Goal: Task Accomplishment & Management: Manage account settings

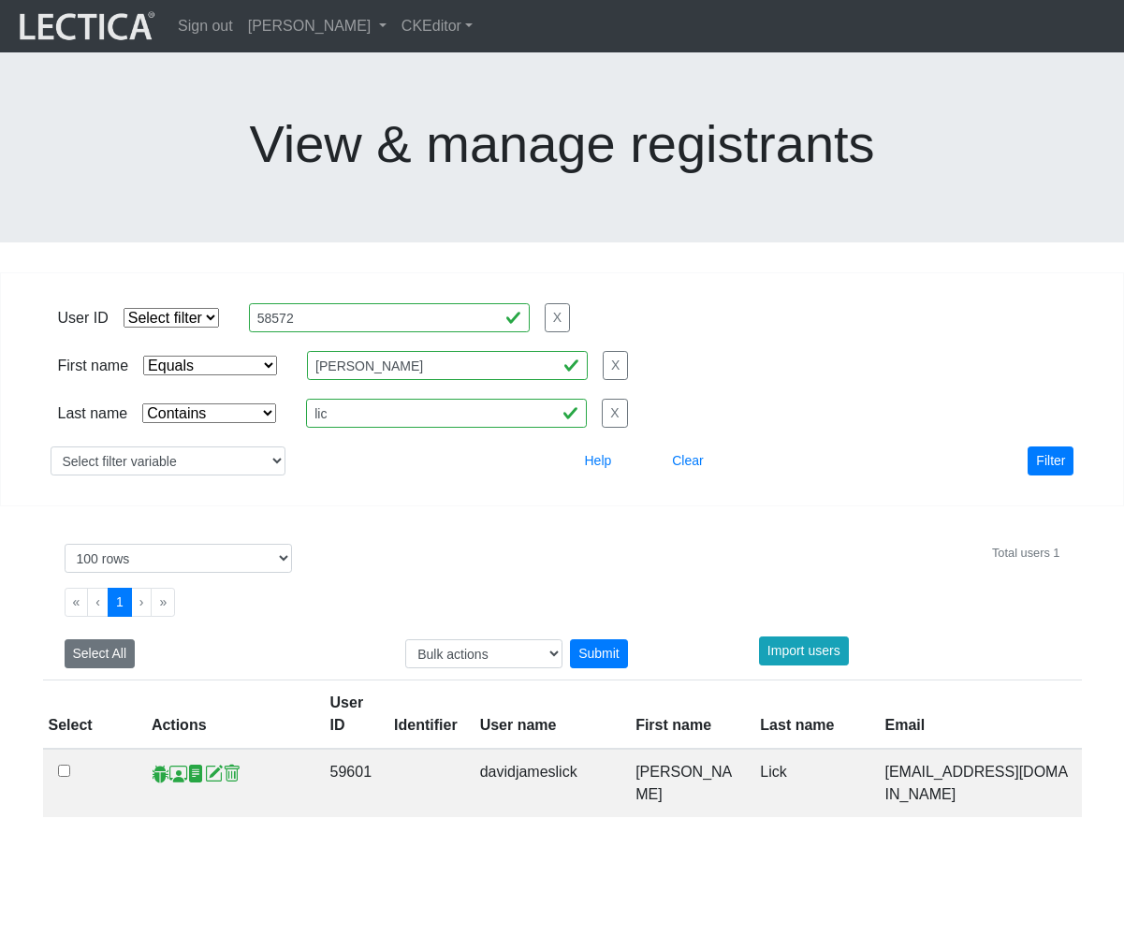
select select "iexact"
select select "icontains"
select select "100"
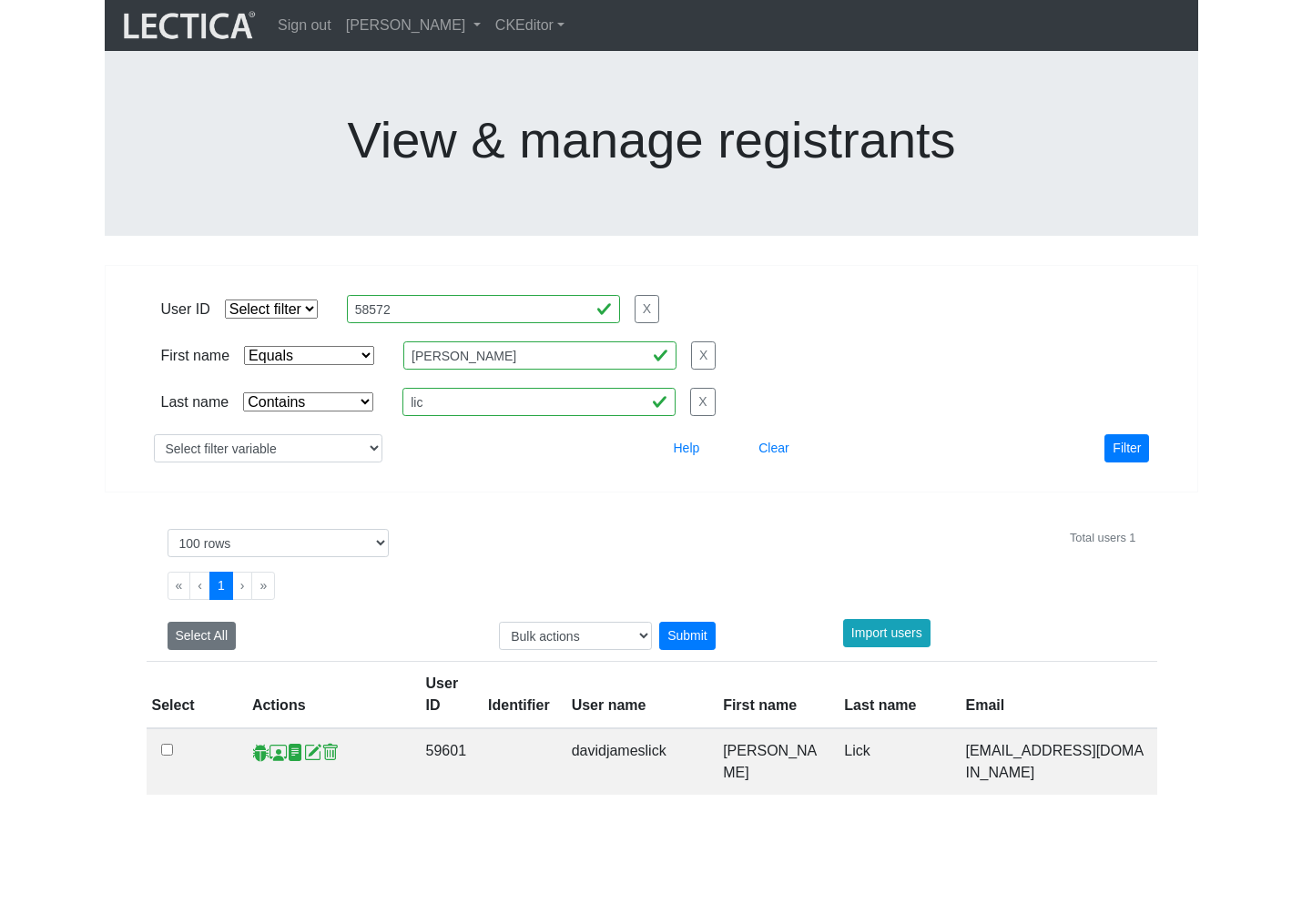
scroll to position [124, 0]
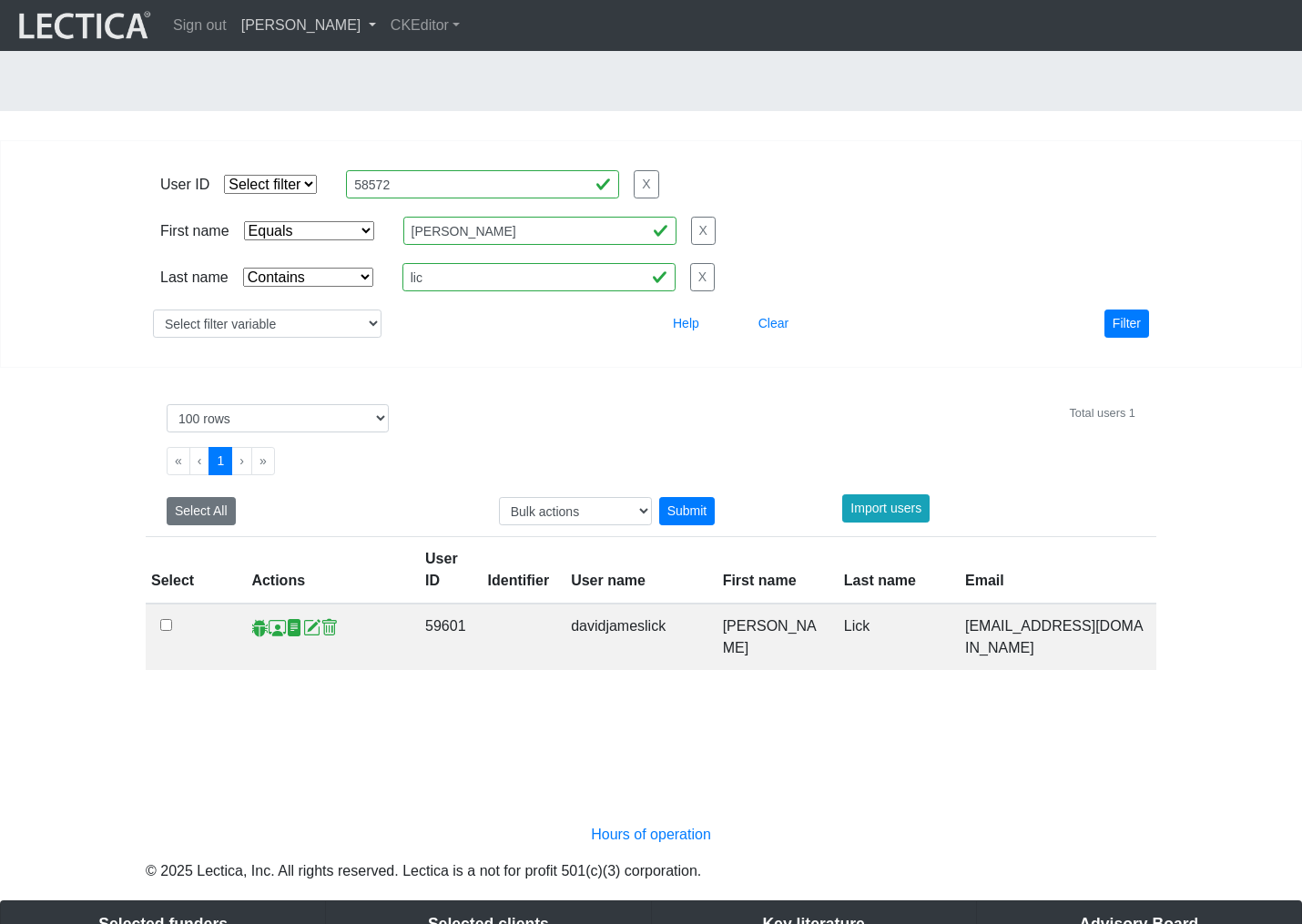
click at [354, 37] on link "[PERSON_NAME]" at bounding box center [308, 24] width 149 height 36
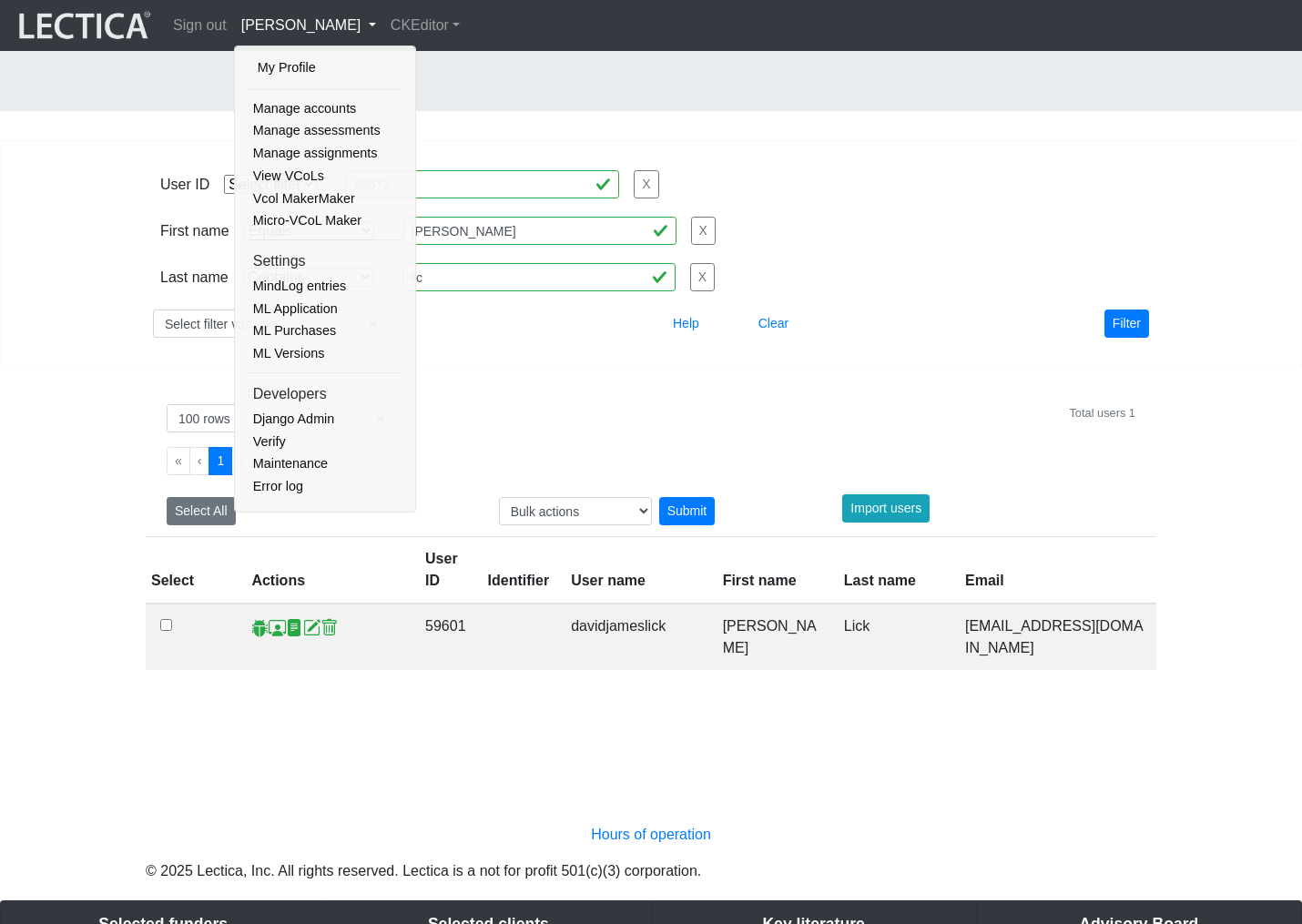
click at [354, 31] on link "[PERSON_NAME]" at bounding box center [308, 24] width 149 height 36
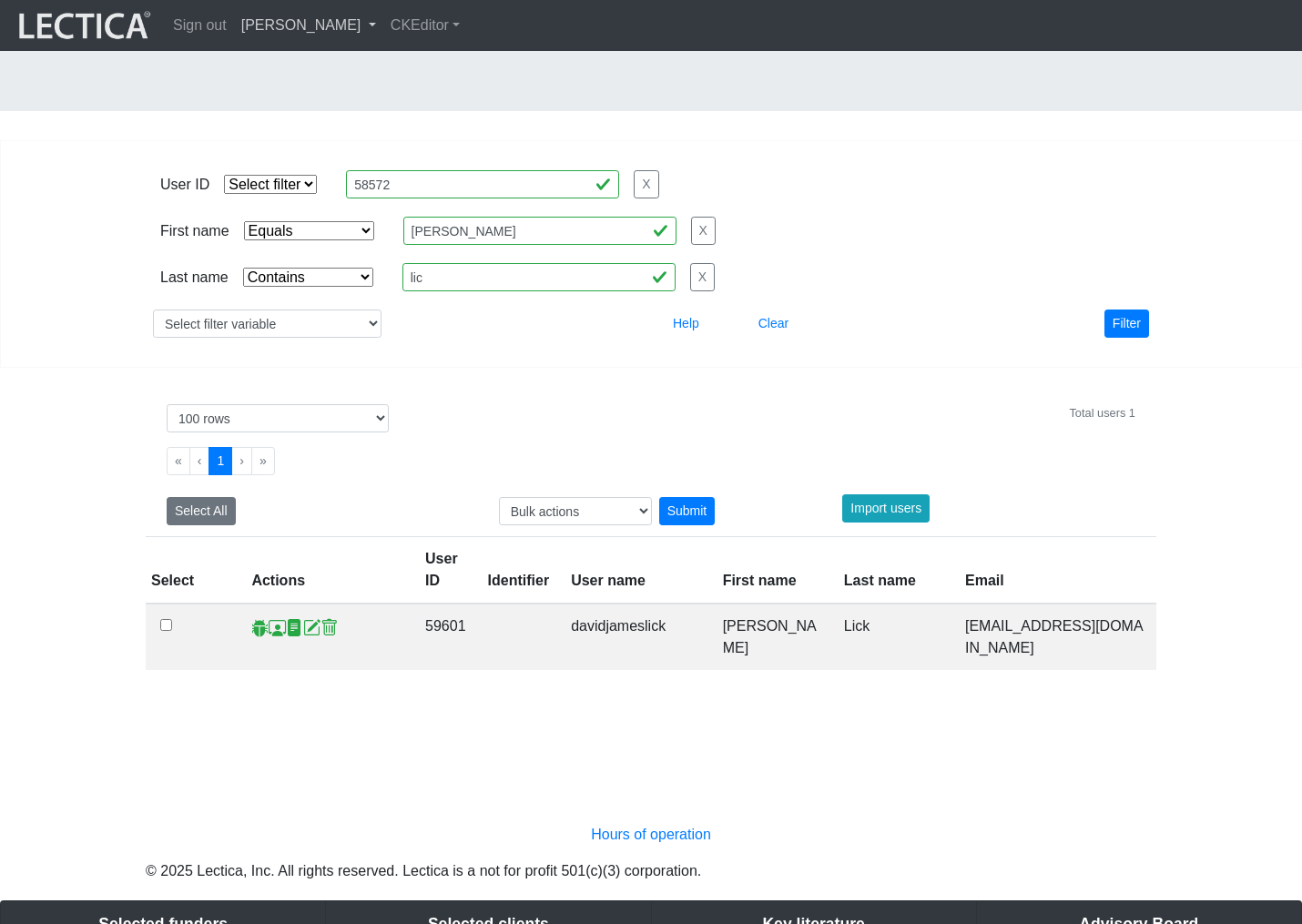
click at [318, 23] on link "[PERSON_NAME]" at bounding box center [308, 24] width 149 height 36
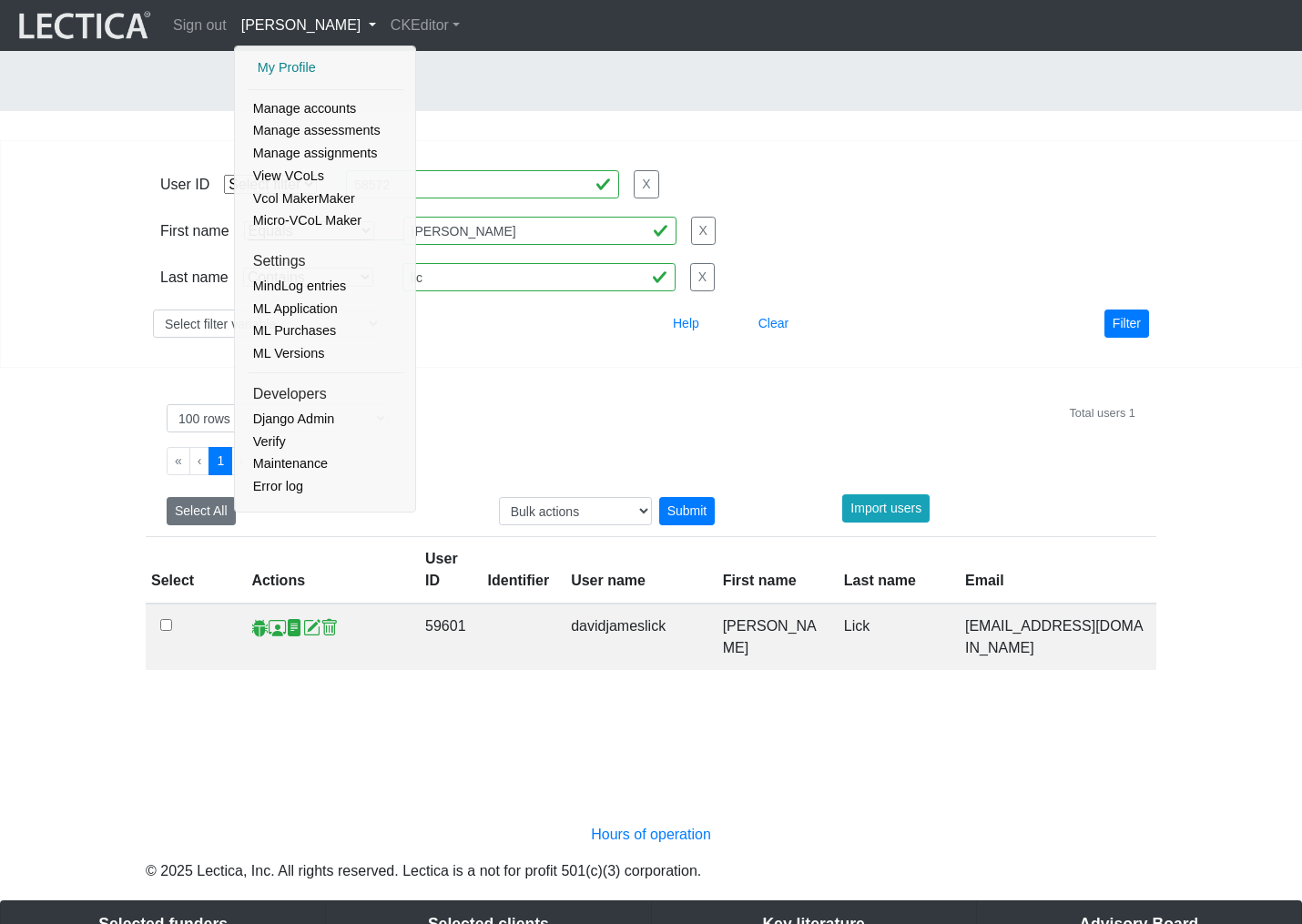
click at [290, 65] on link "My Profile" at bounding box center [326, 67] width 146 height 22
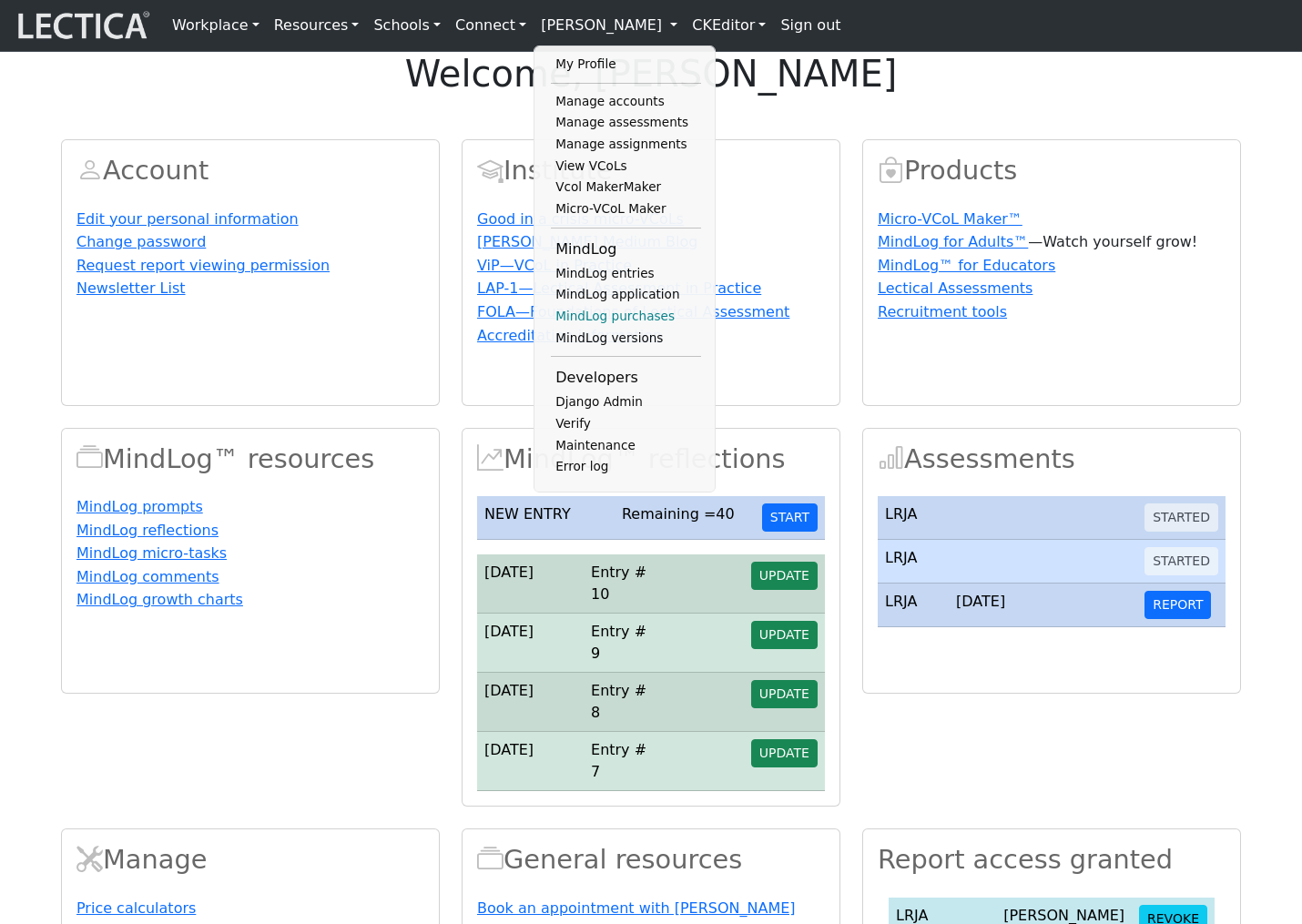
click at [594, 322] on link "MindLog purchases" at bounding box center [626, 316] width 150 height 21
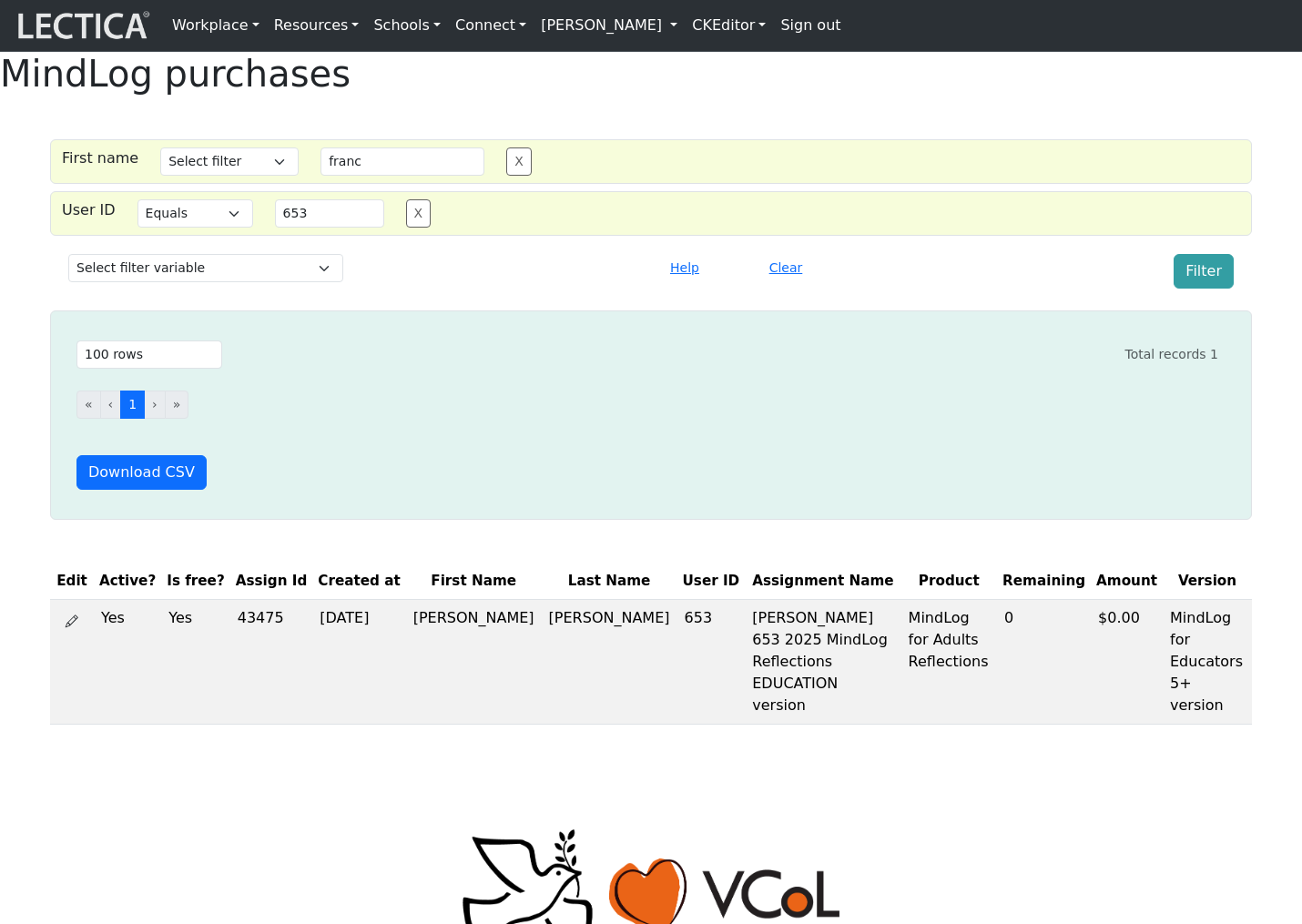
select select "iexact"
select select "100"
click at [77, 628] on icon at bounding box center [71, 621] width 13 height 15
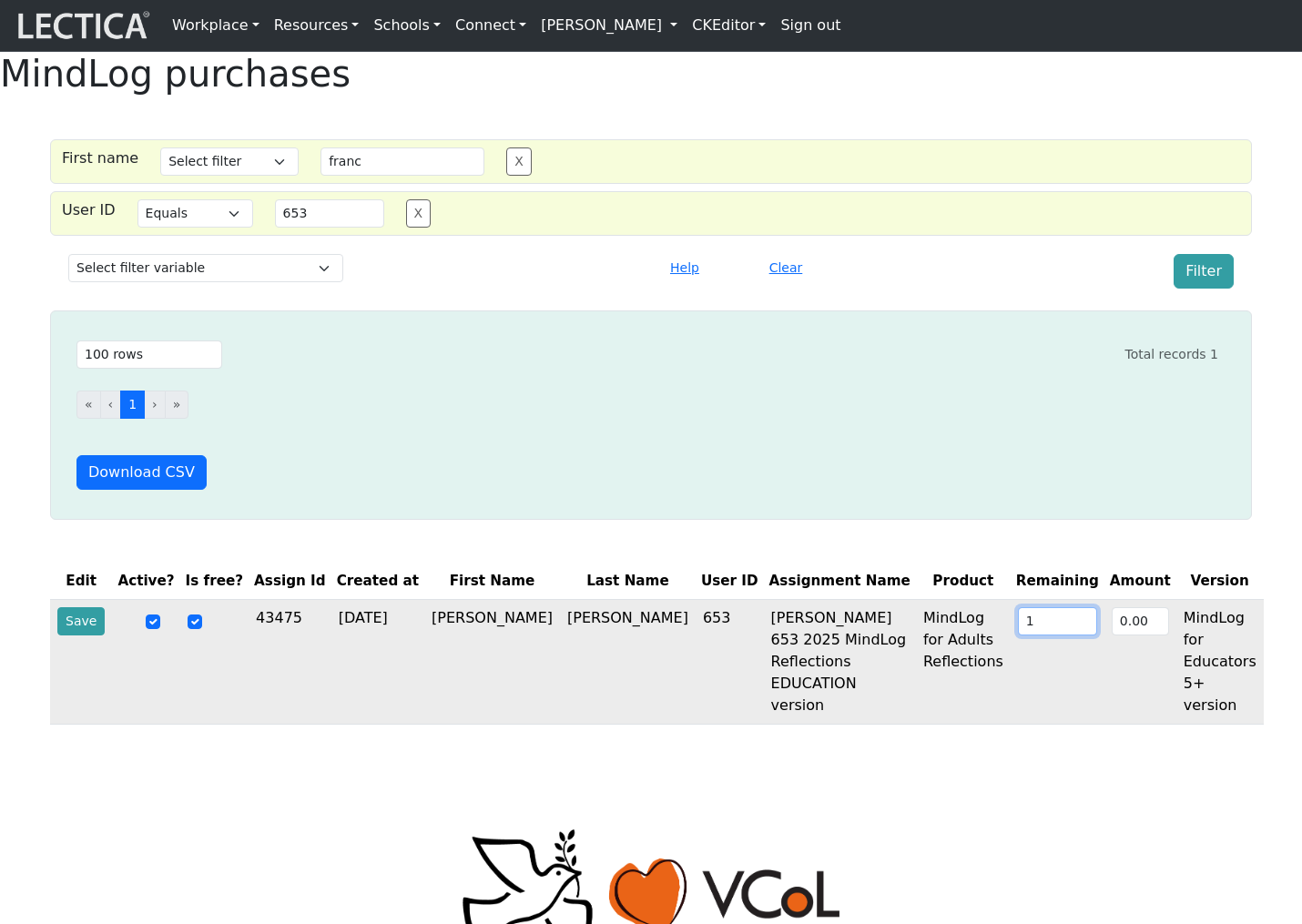
click at [1018, 635] on input "1" at bounding box center [1057, 621] width 79 height 28
type input "10"
click at [82, 635] on button "Save" at bounding box center [81, 621] width 48 height 28
